Goal: Find specific page/section

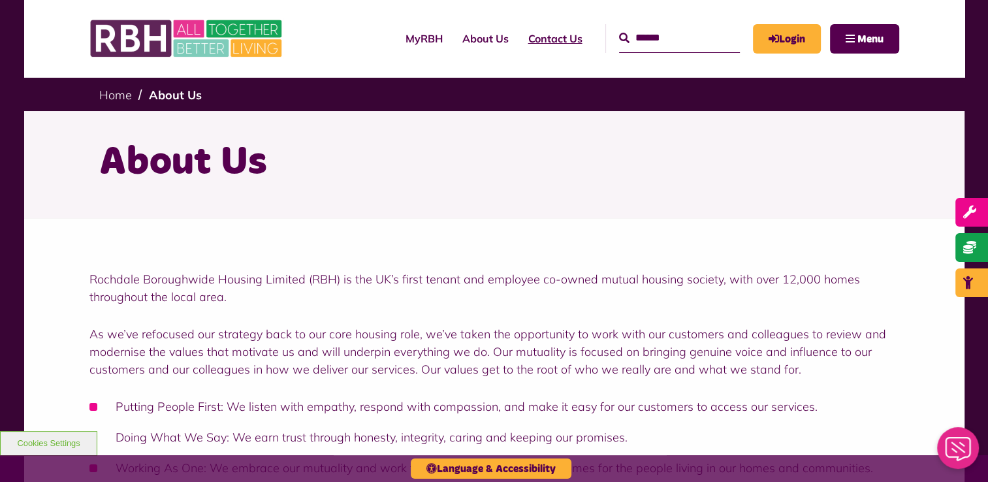
click at [547, 35] on link "Contact Us" at bounding box center [555, 38] width 74 height 35
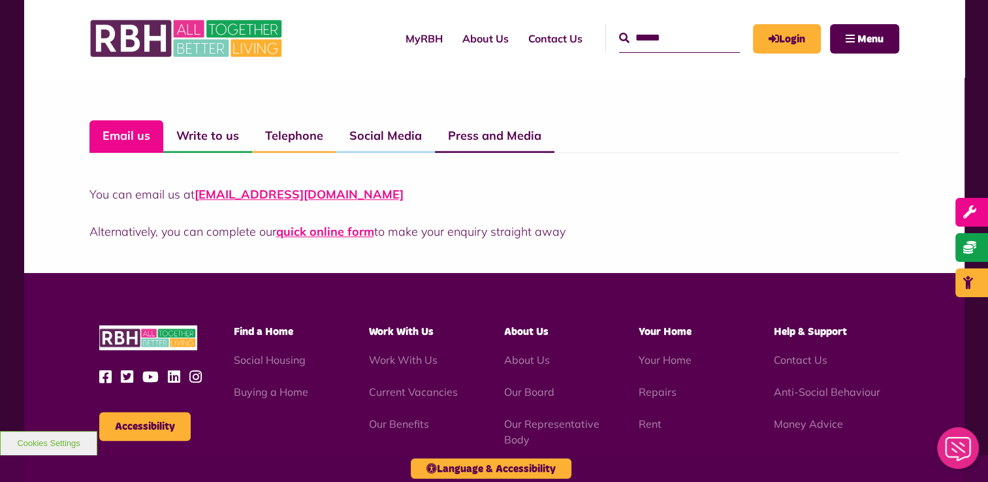
scroll to position [1045, 0]
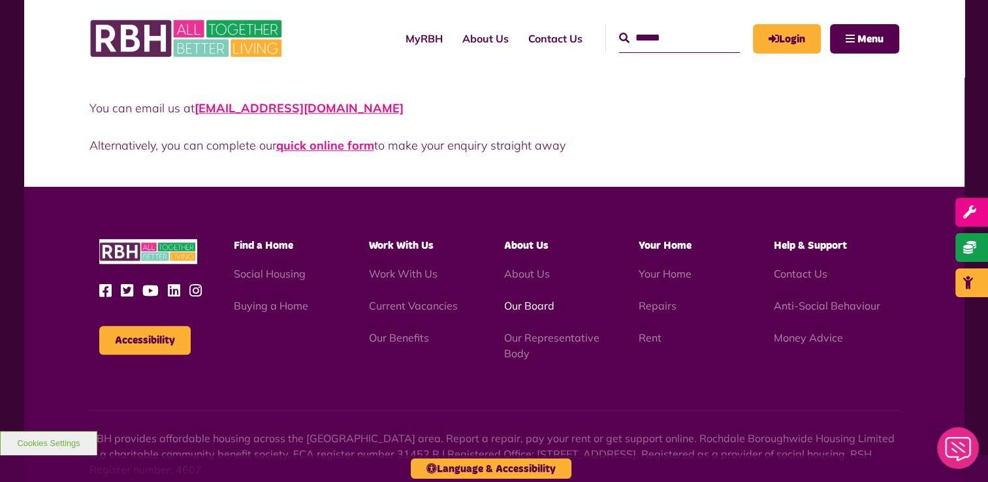
click at [513, 305] on link "Our Board" at bounding box center [528, 305] width 50 height 13
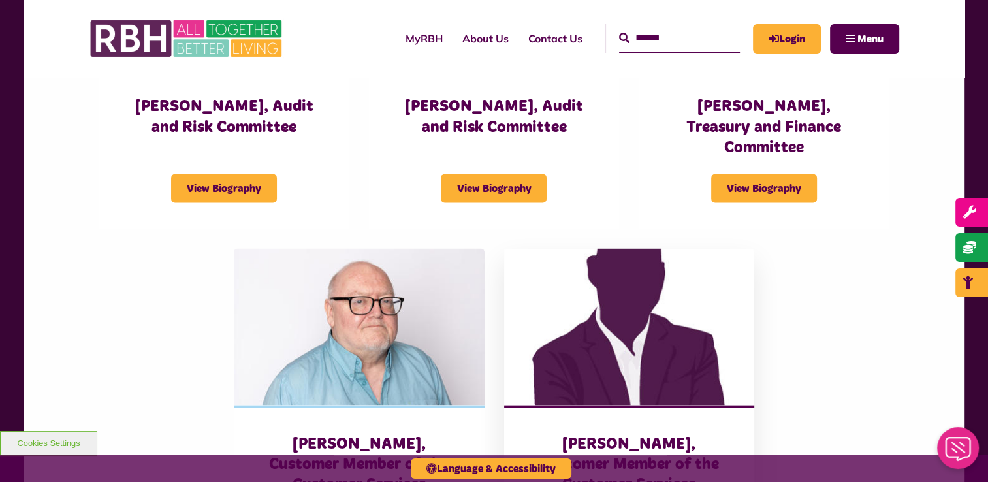
scroll to position [2873, 0]
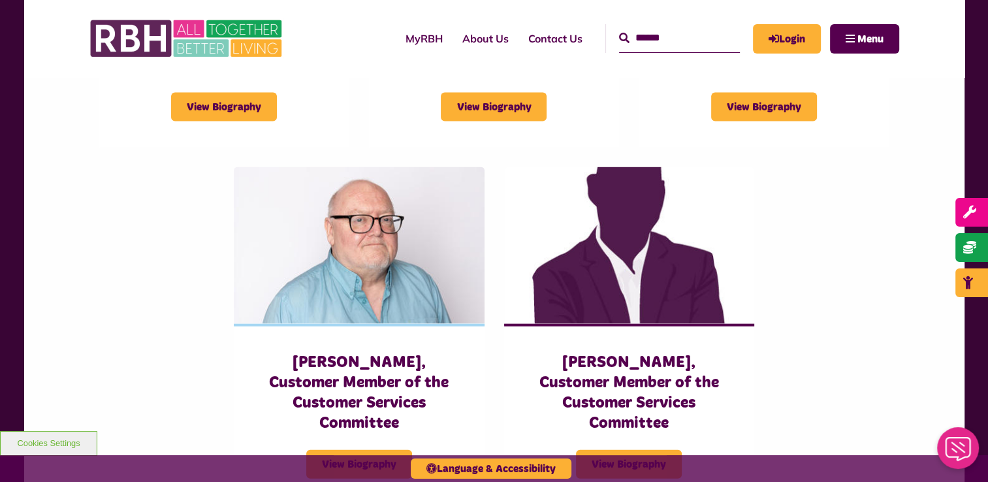
click at [193, 332] on div "Stephen Flounders, Audit and Risk Committee View Biography Mark Ascroft, Audit …" at bounding box center [494, 167] width 810 height 674
